Goal: Task Accomplishment & Management: Use online tool/utility

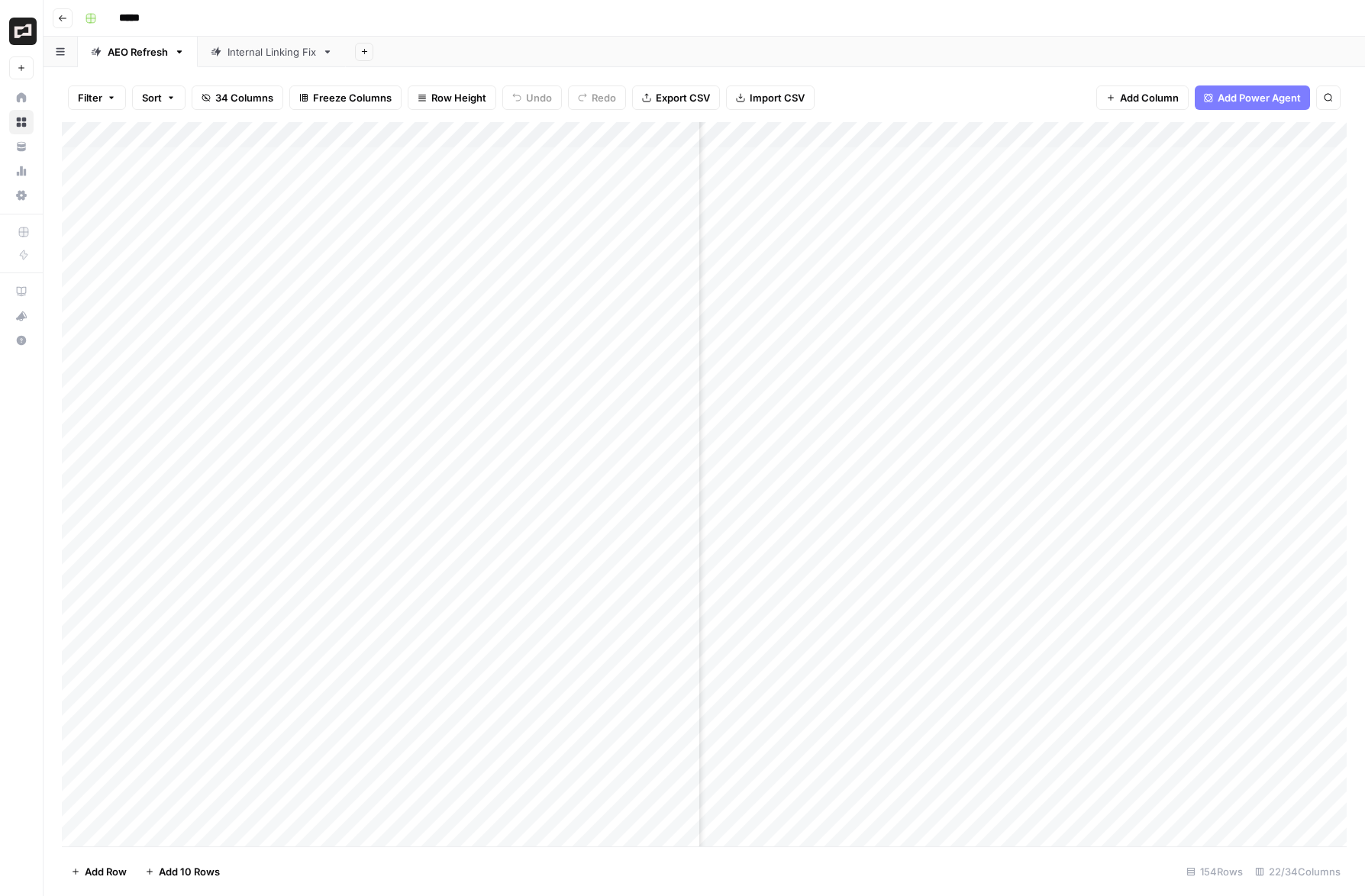
scroll to position [0, 151]
type input "**********"
click at [788, 610] on div "Add Column" at bounding box center [704, 484] width 1285 height 724
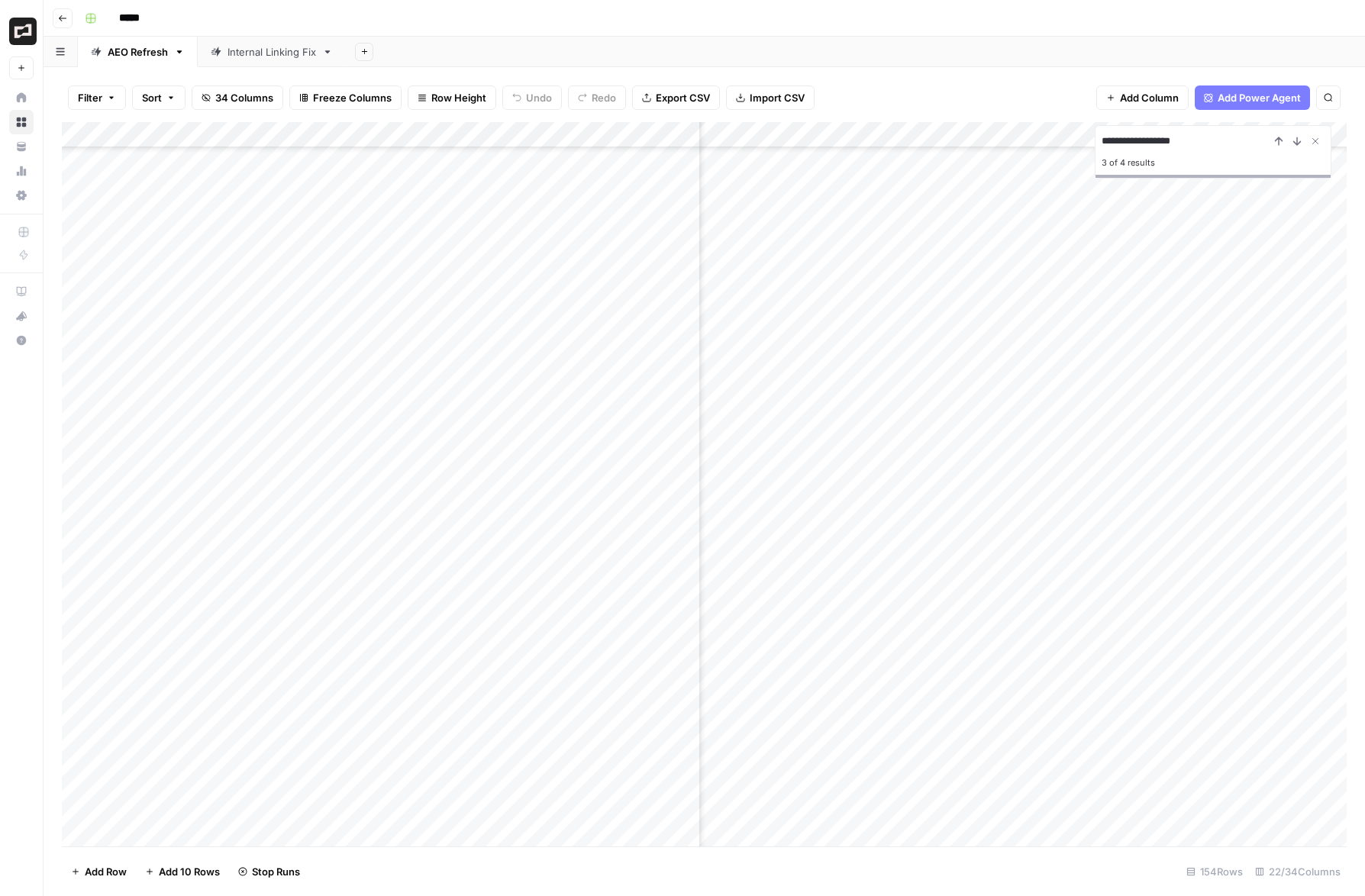
click at [1077, 491] on div "Add Column" at bounding box center [704, 484] width 1285 height 724
click at [1077, 492] on div "Add Column" at bounding box center [704, 484] width 1285 height 724
click at [1077, 445] on div "Add Column" at bounding box center [704, 484] width 1285 height 724
click at [1002, 496] on div "Add Column" at bounding box center [704, 484] width 1285 height 724
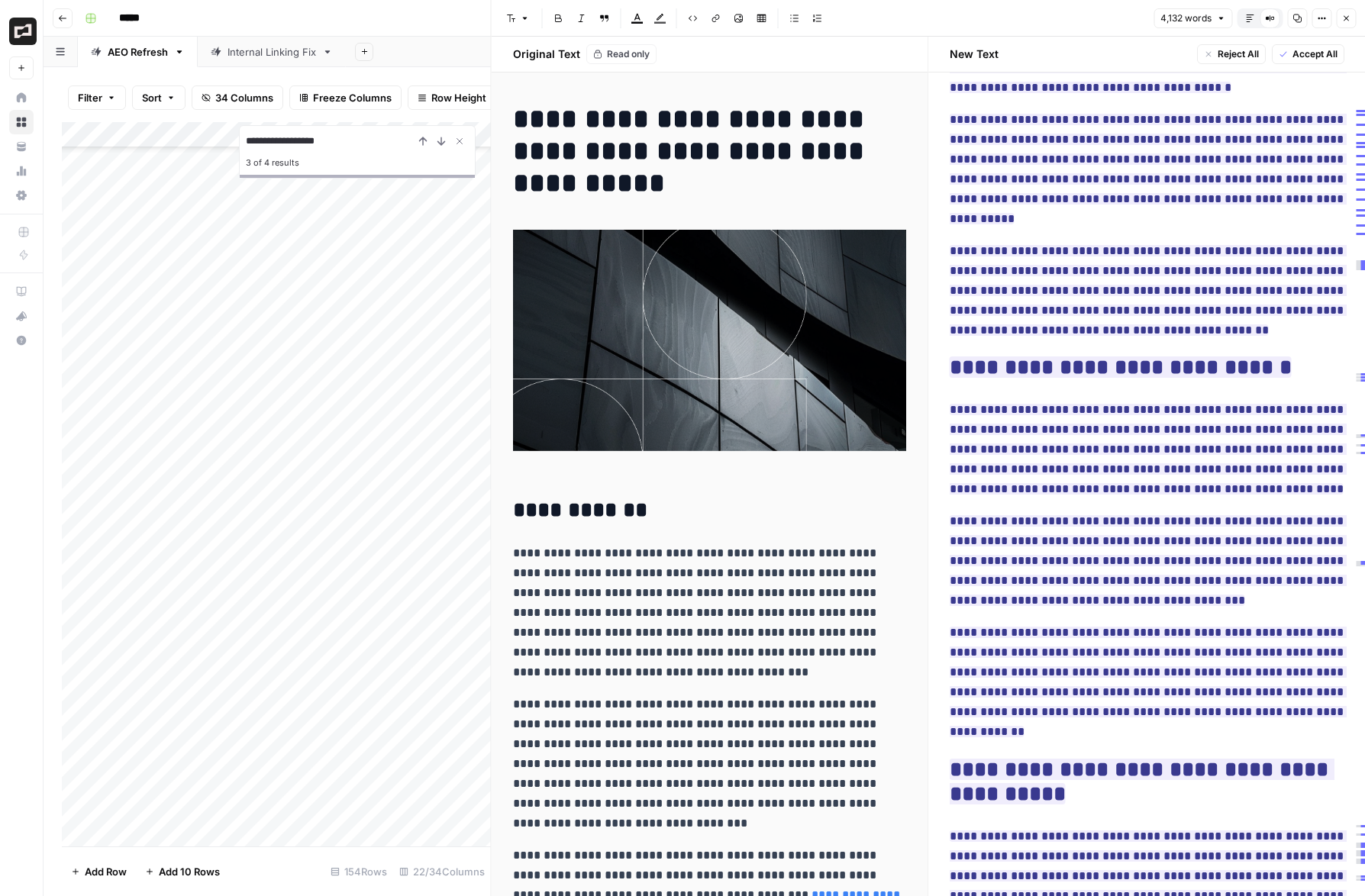
click at [1077, 20] on icon "button" at bounding box center [1345, 17] width 9 height 9
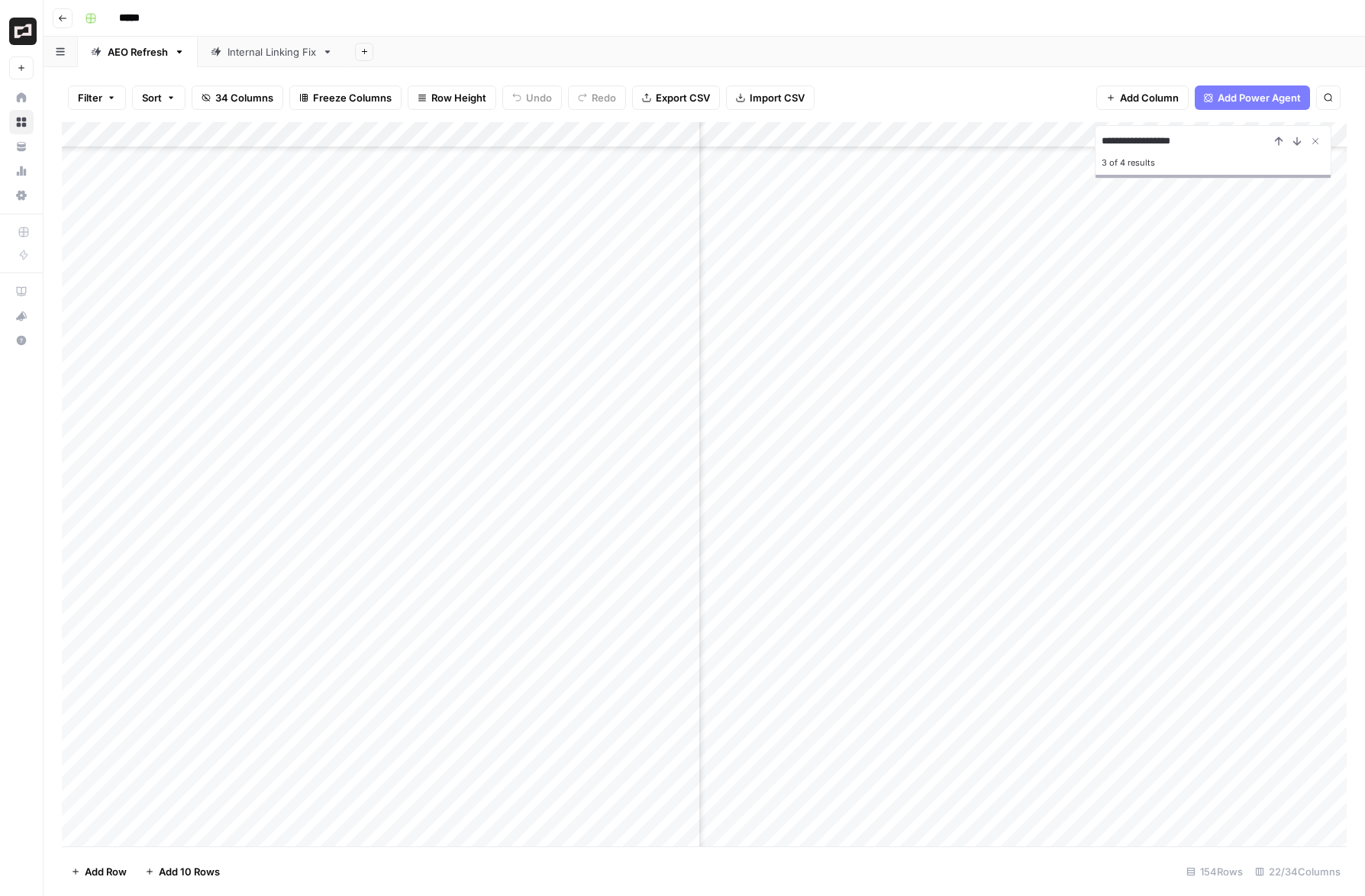
scroll to position [453, 1694]
click at [1005, 404] on div "Add Column" at bounding box center [704, 484] width 1285 height 724
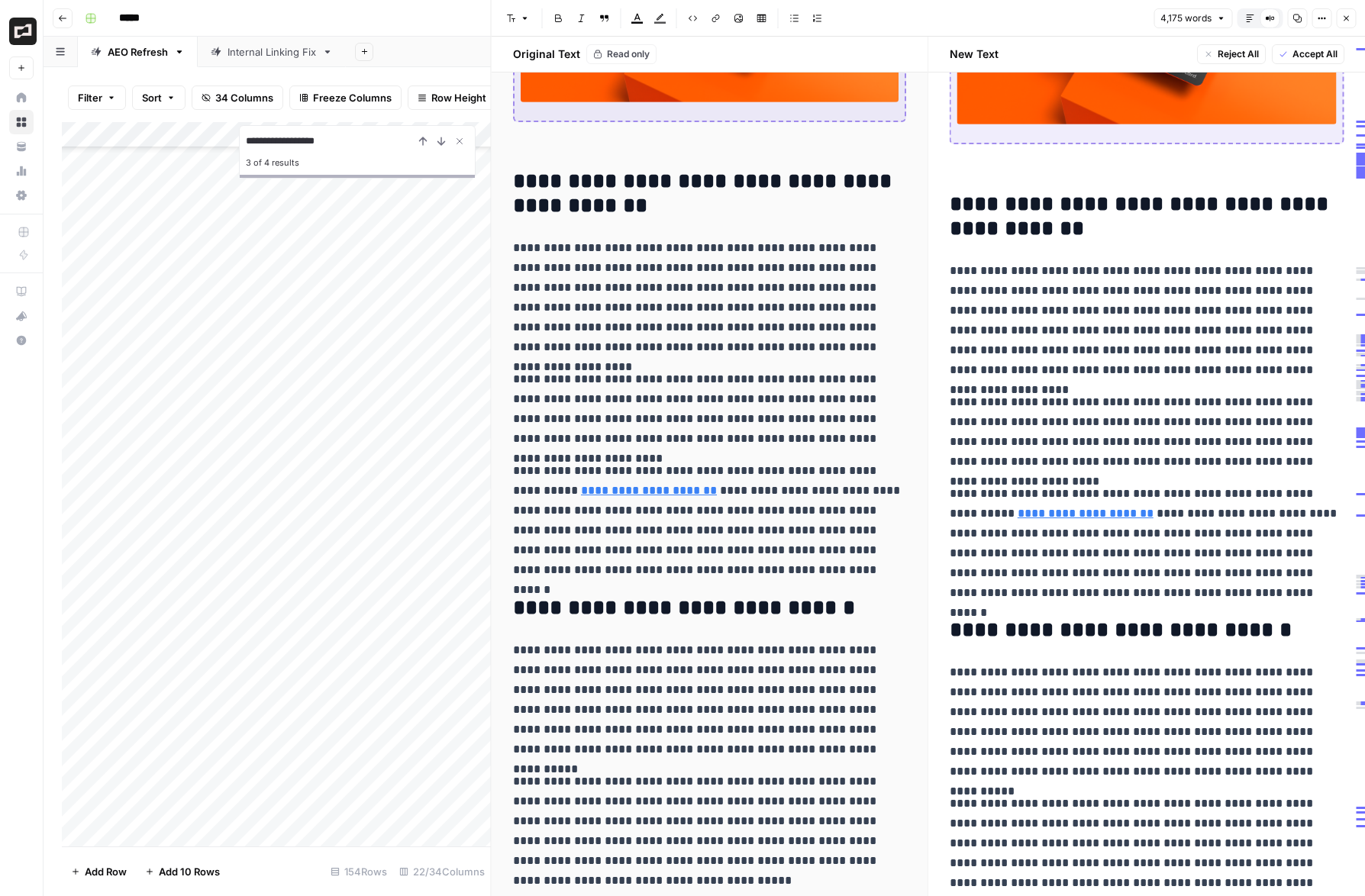
scroll to position [326, 0]
click at [1077, 14] on icon "button" at bounding box center [1345, 17] width 9 height 9
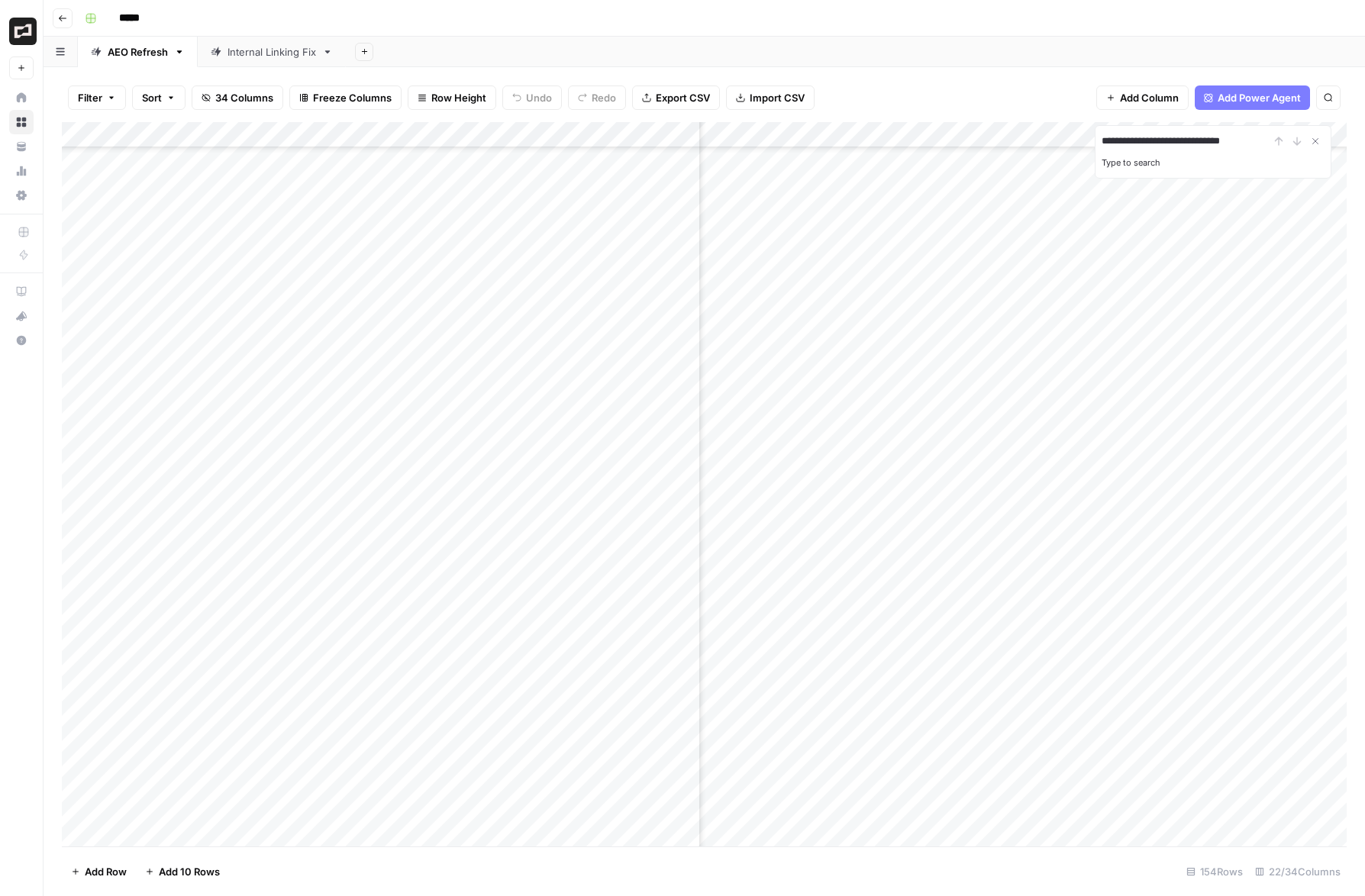
scroll to position [0, 4]
type input "**********"
click at [1077, 133] on input "**********" at bounding box center [1186, 141] width 168 height 18
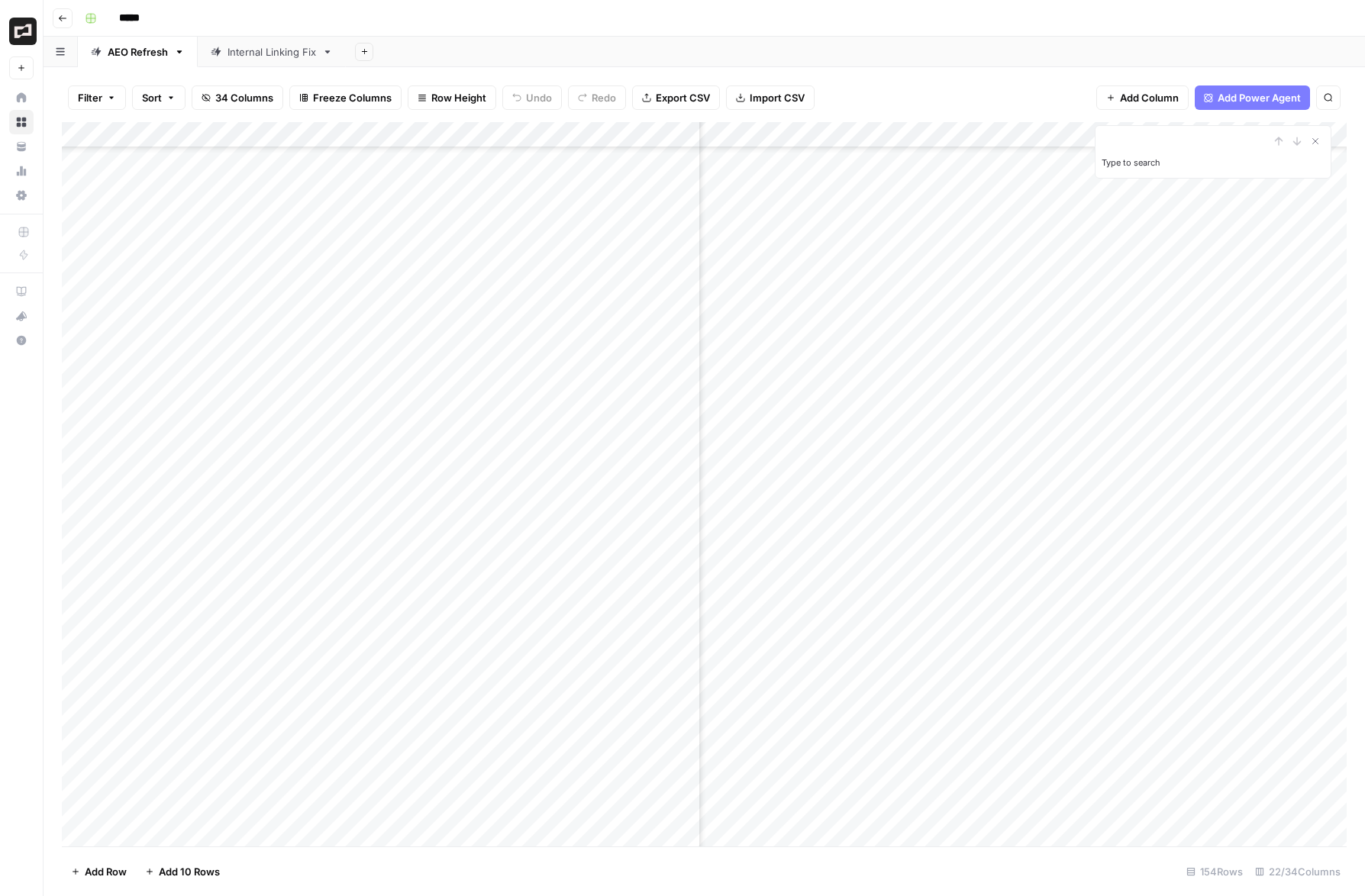
scroll to position [2643, 1749]
click at [690, 136] on div "Add Column" at bounding box center [704, 484] width 1285 height 724
click at [282, 172] on input "Article URL (Input)" at bounding box center [283, 172] width 155 height 15
click at [899, 430] on div "Add Column" at bounding box center [704, 484] width 1285 height 724
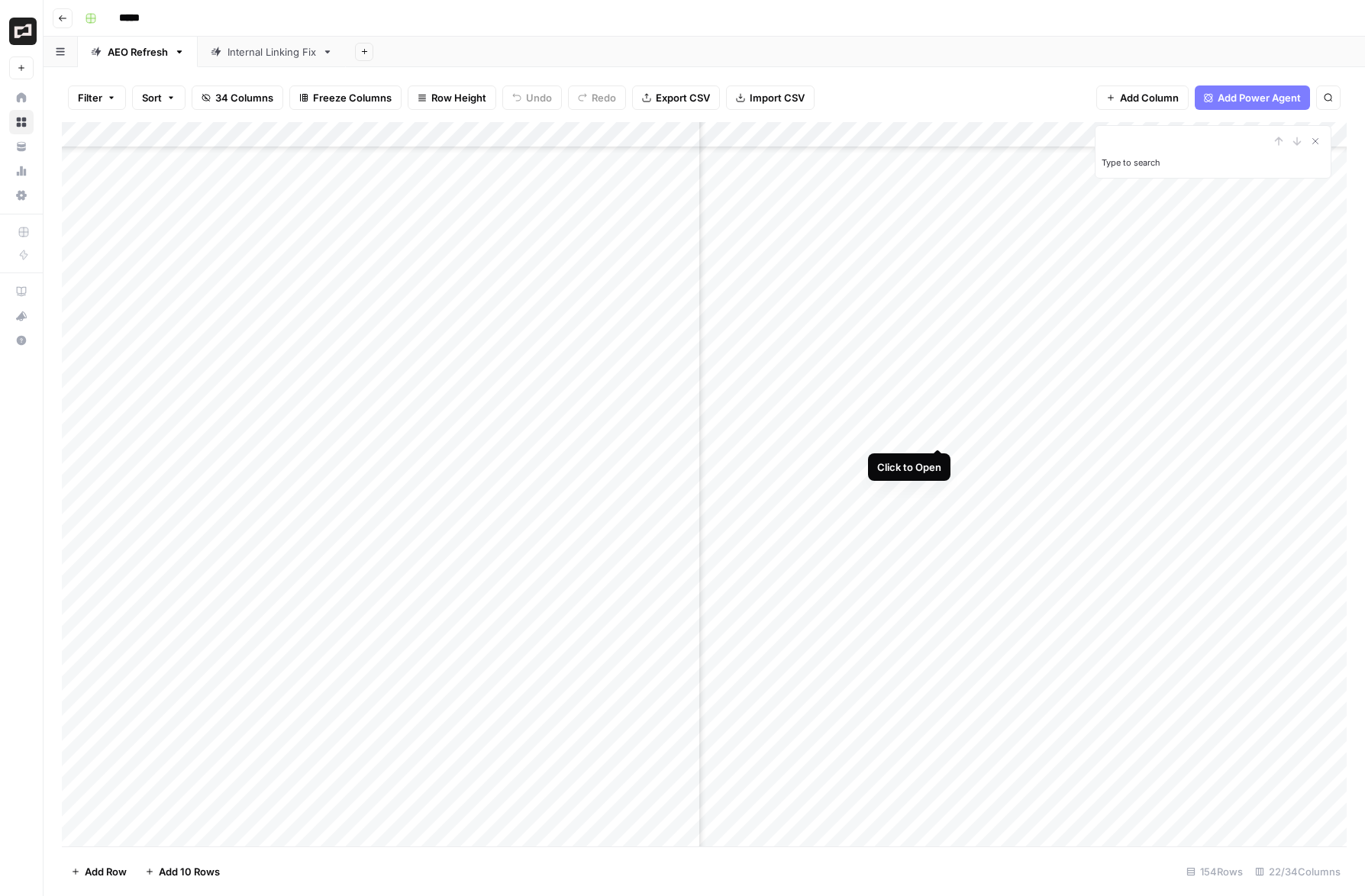
click at [941, 429] on div "Add Column" at bounding box center [704, 484] width 1285 height 724
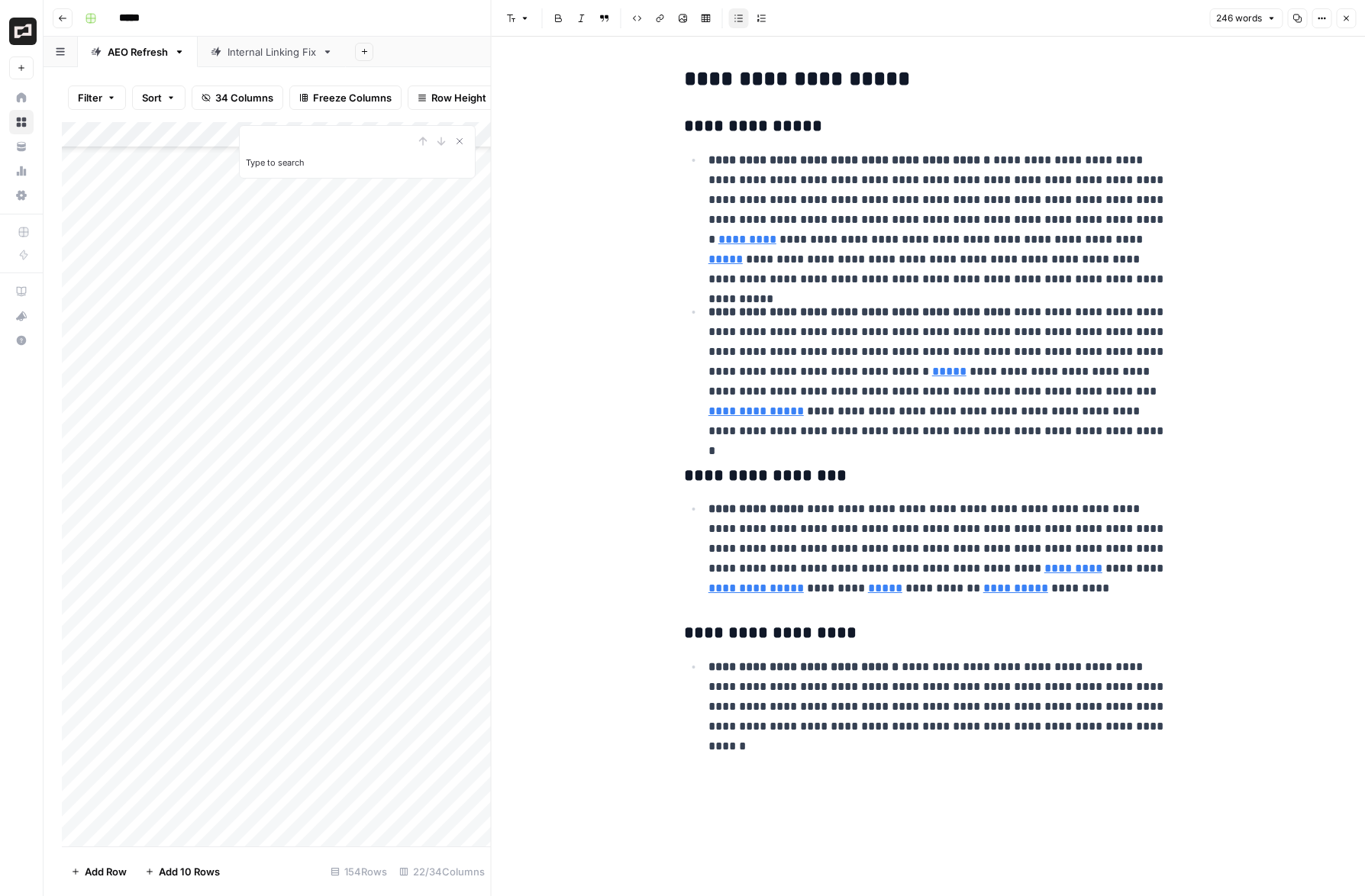
click at [1077, 19] on button "Close" at bounding box center [1346, 18] width 20 height 20
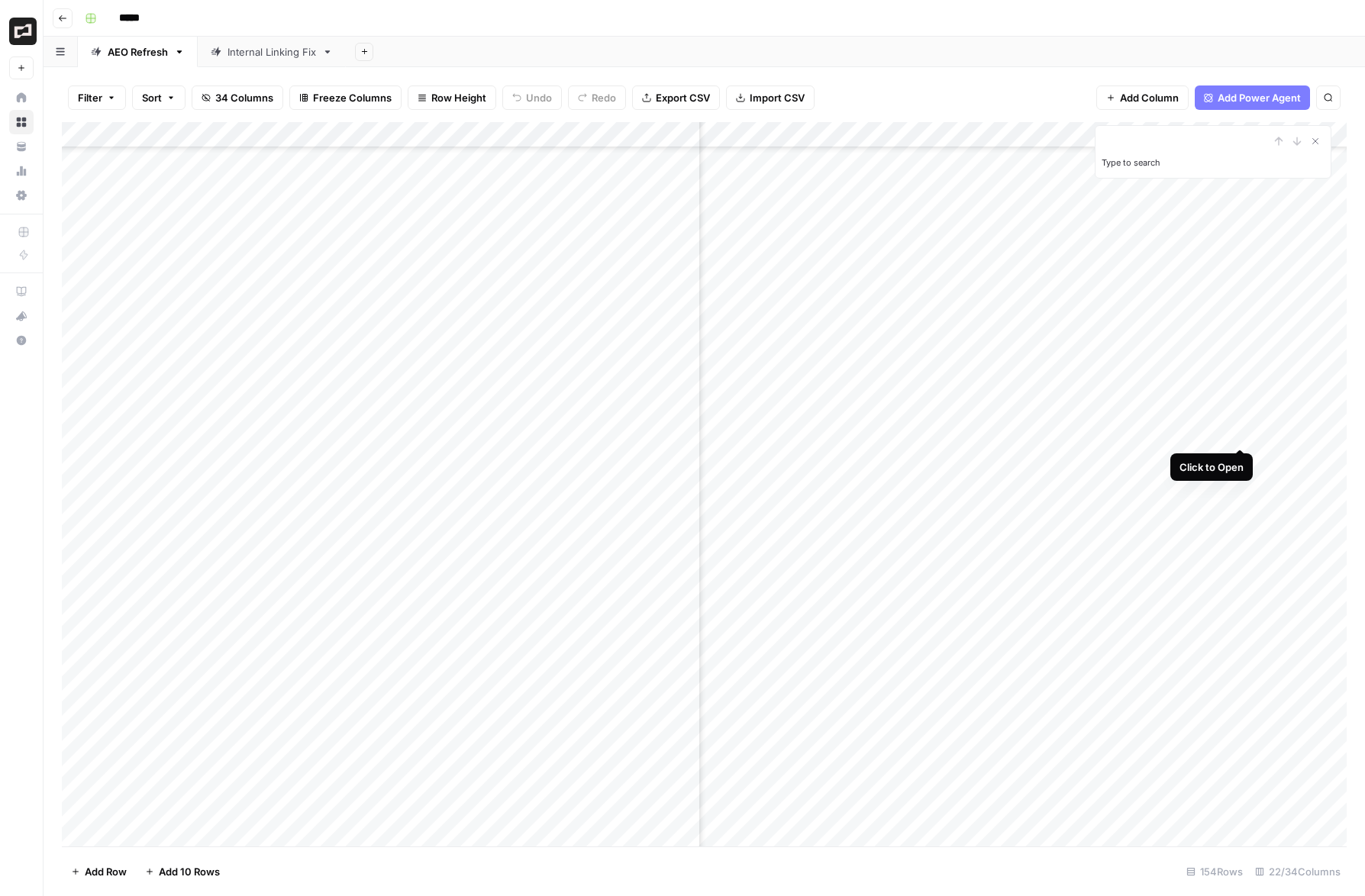
click at [1077, 430] on div "Add Column" at bounding box center [704, 484] width 1285 height 724
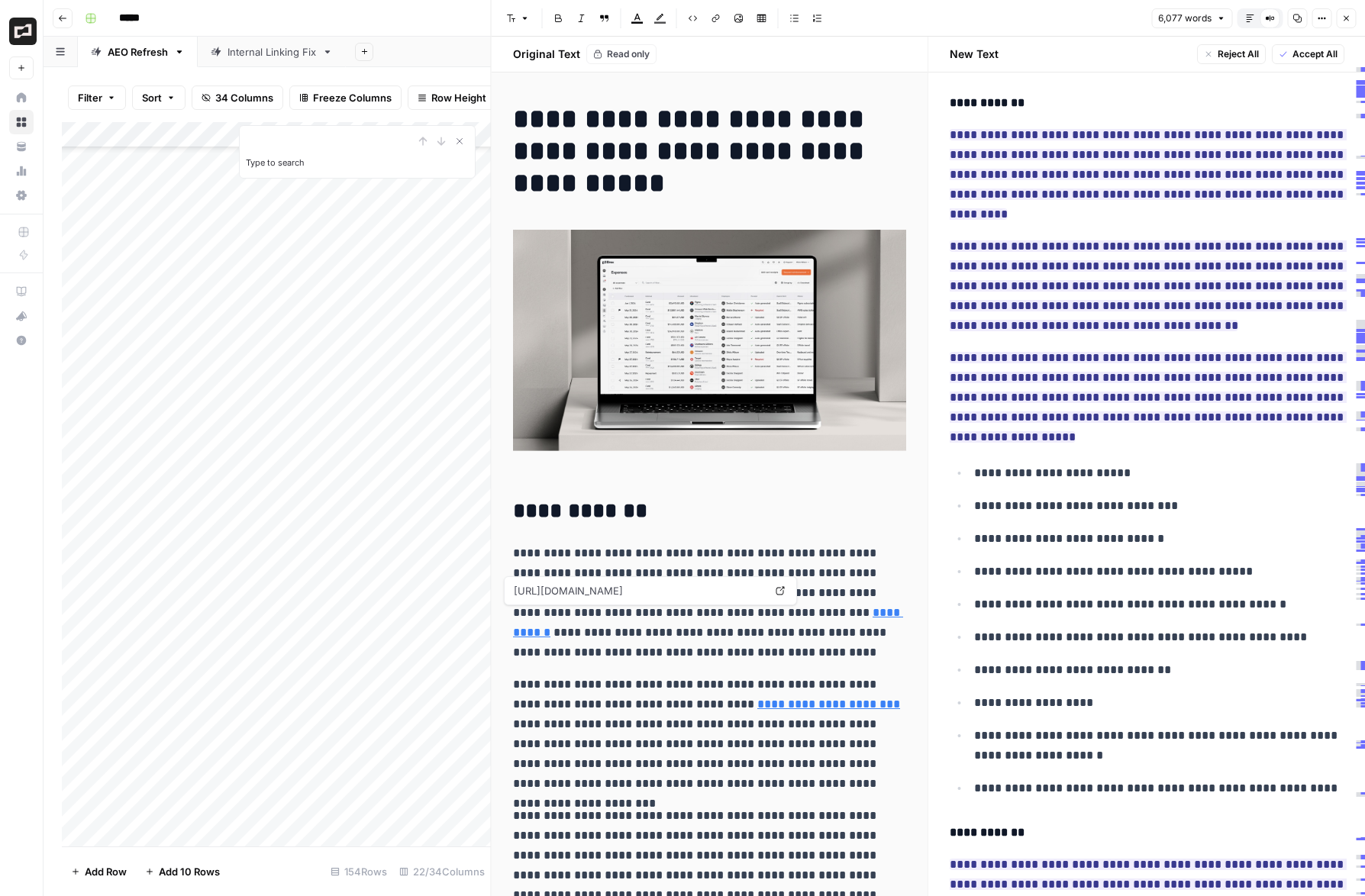
scroll to position [5747, 0]
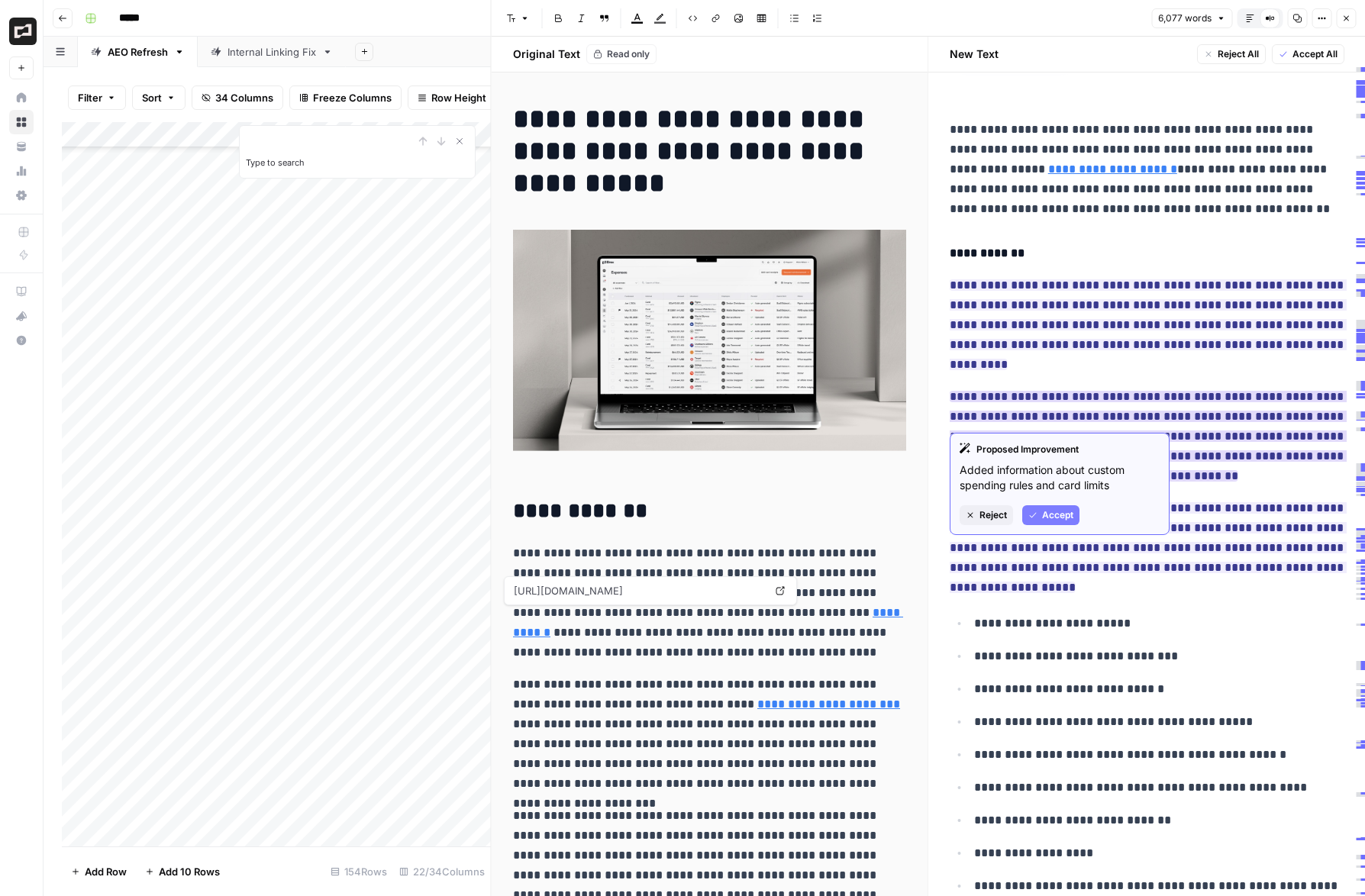
click at [979, 522] on button "Reject" at bounding box center [986, 515] width 53 height 20
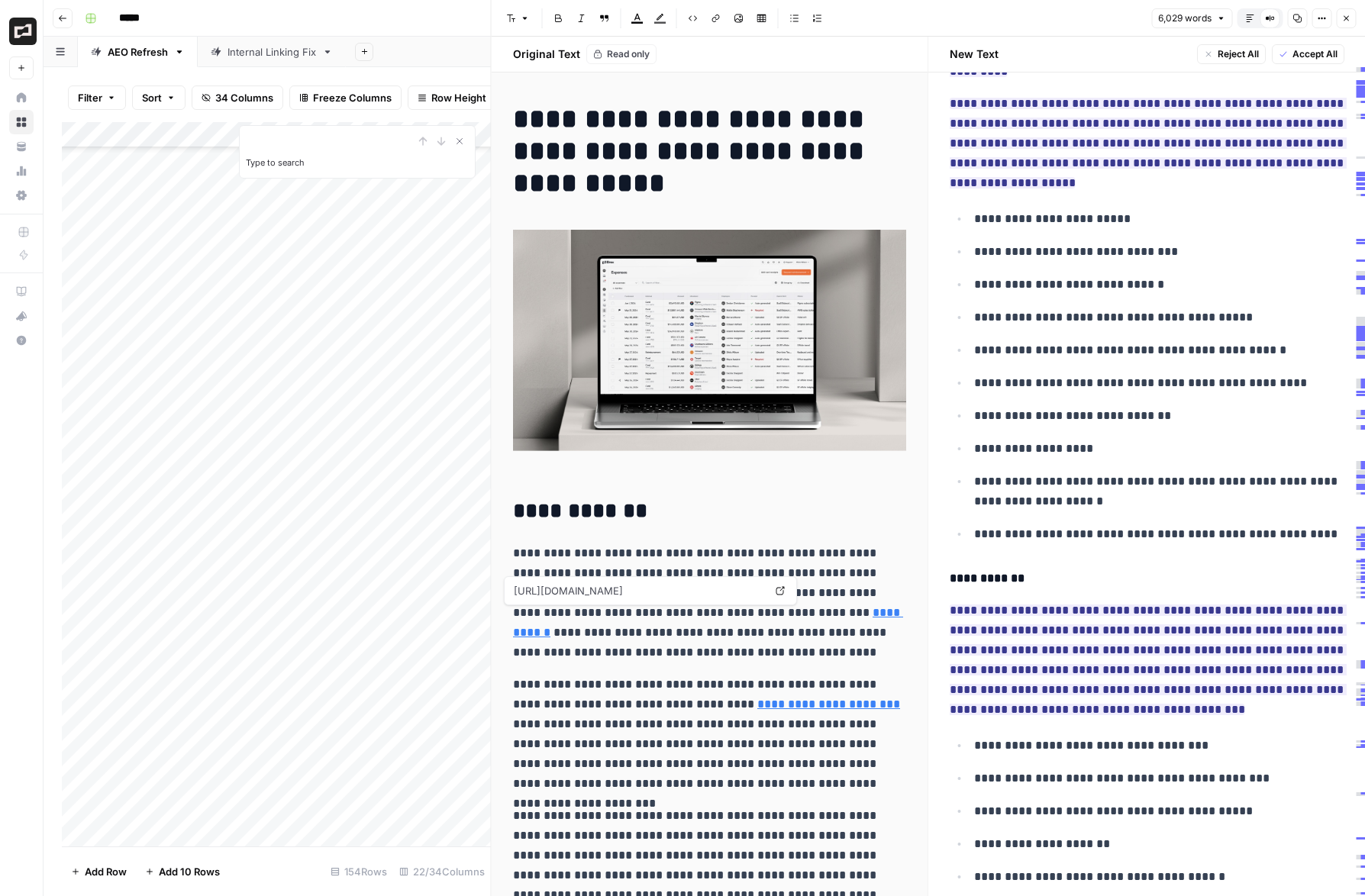
scroll to position [6313, 0]
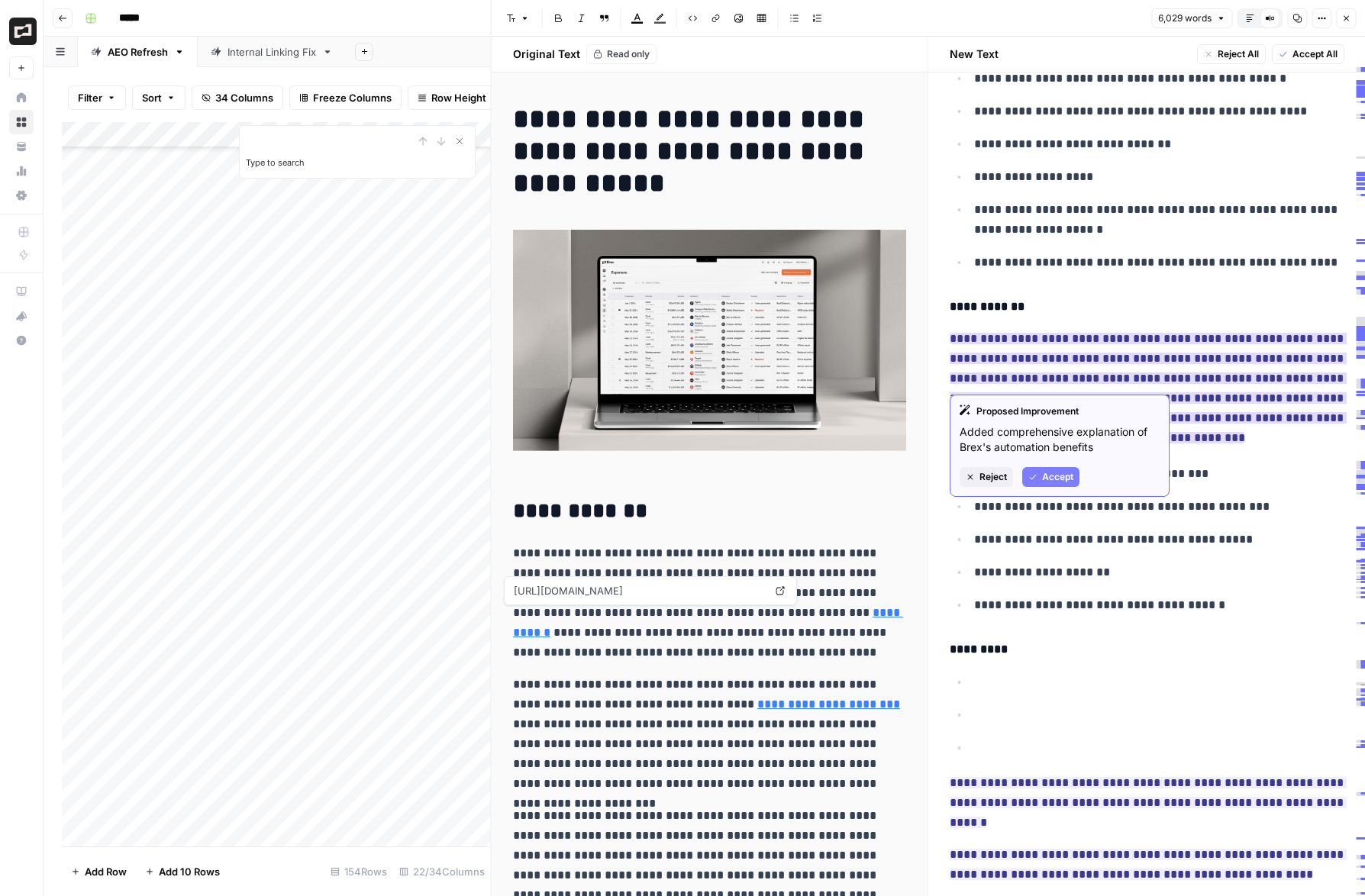
click at [1000, 479] on span "Reject" at bounding box center [993, 476] width 27 height 14
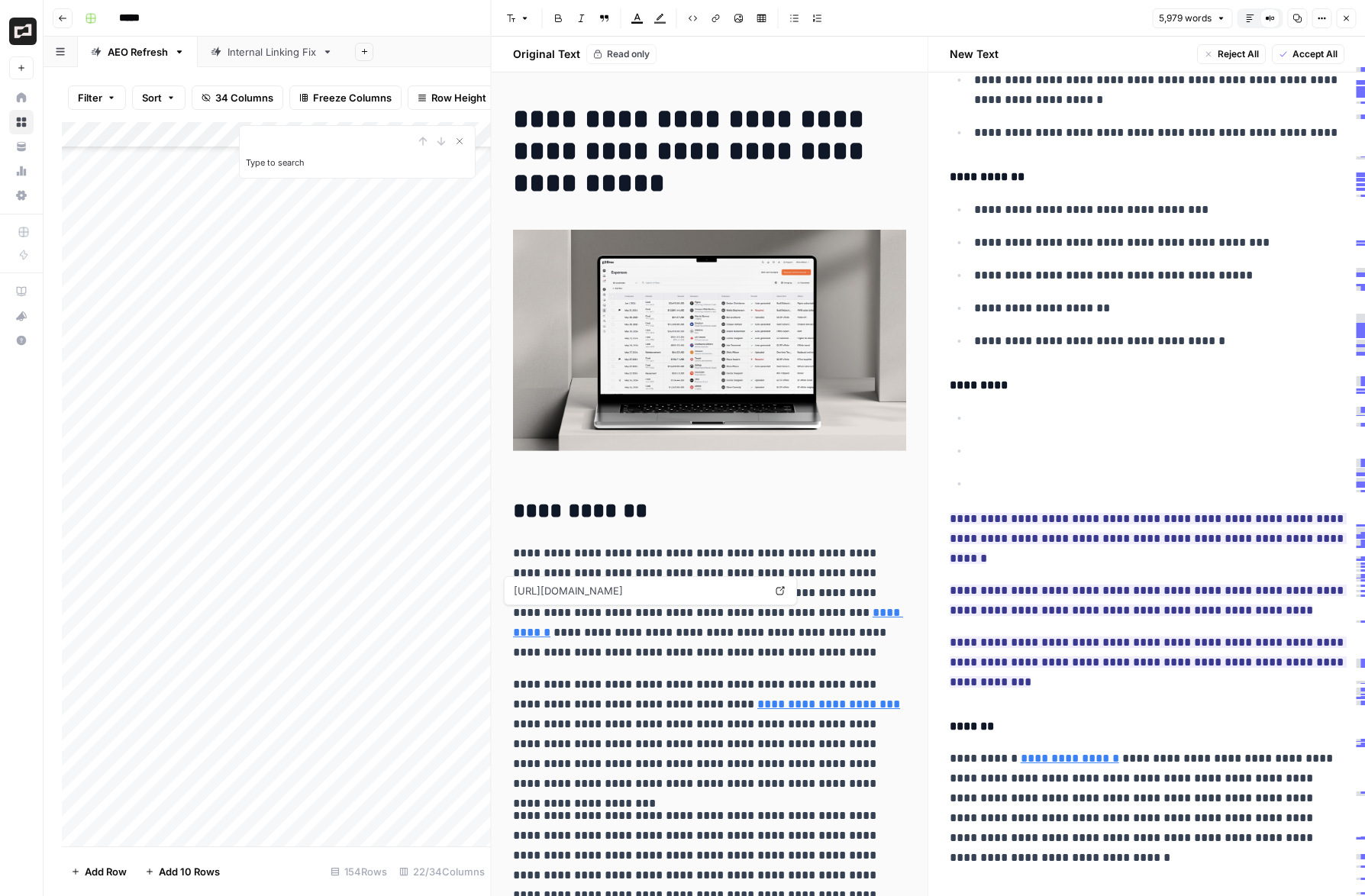
scroll to position [6400, 0]
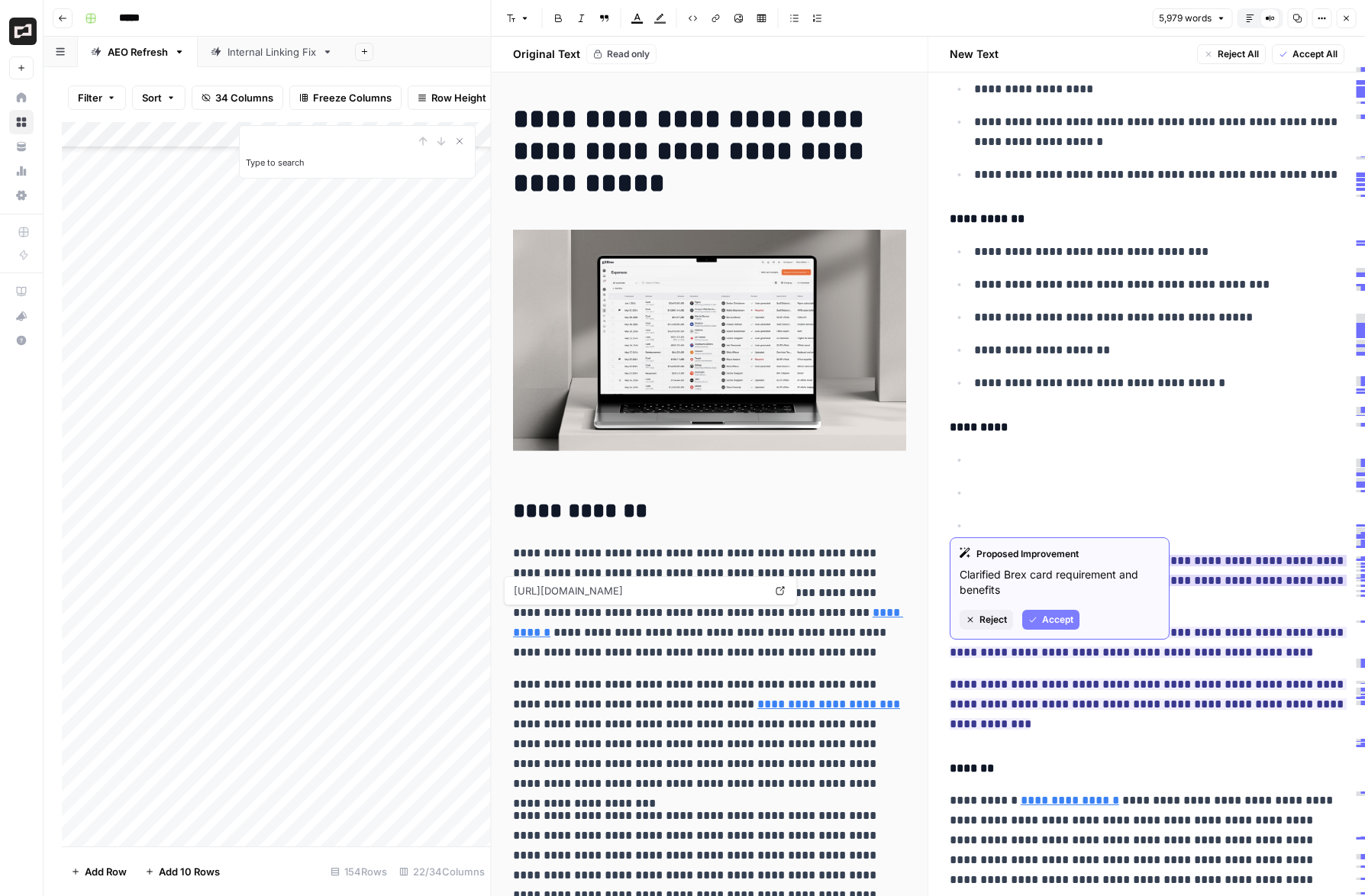
click at [994, 616] on span "Reject" at bounding box center [993, 619] width 27 height 14
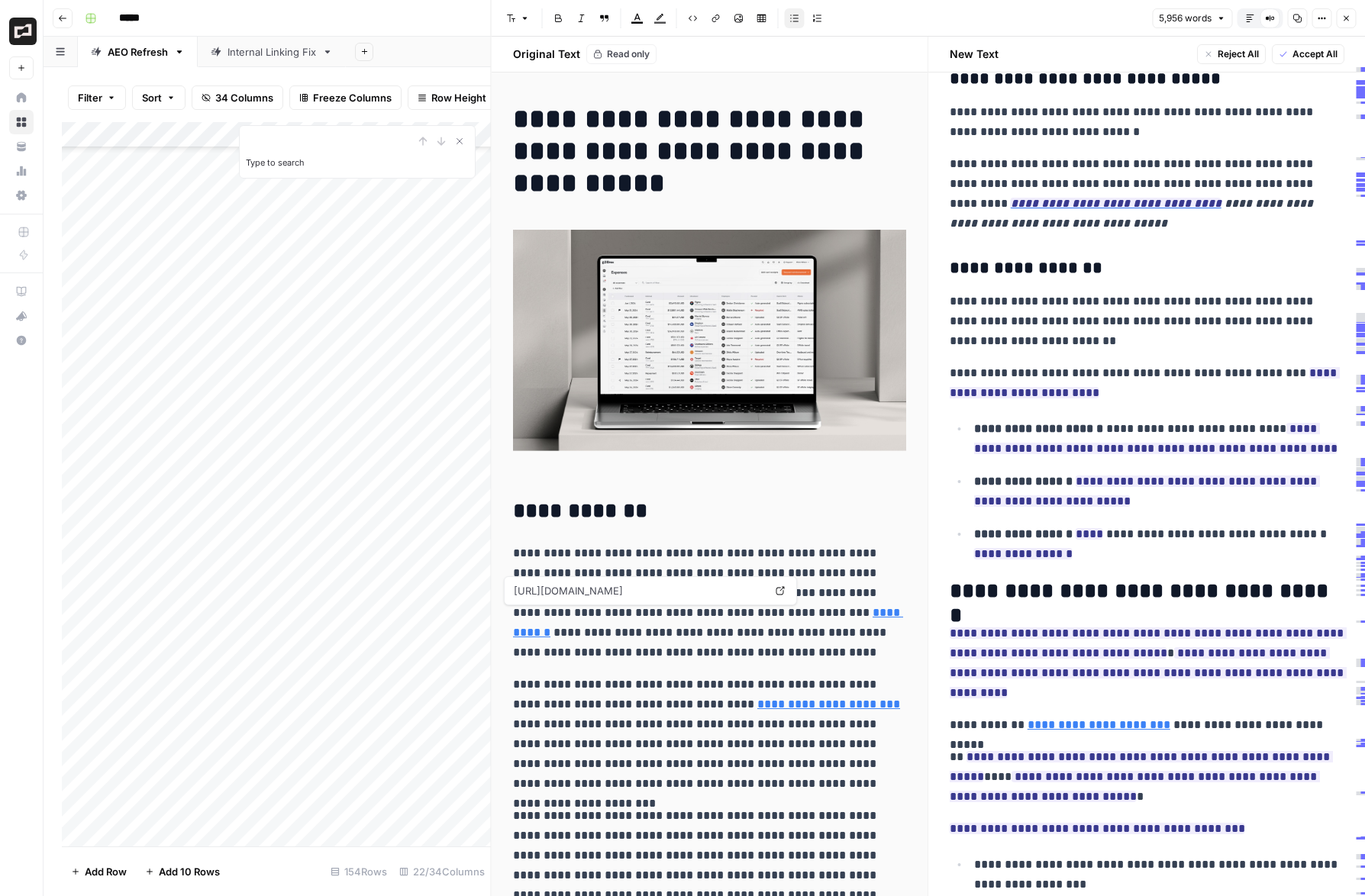
scroll to position [18938, 0]
